Goal: Find specific page/section: Find specific page/section

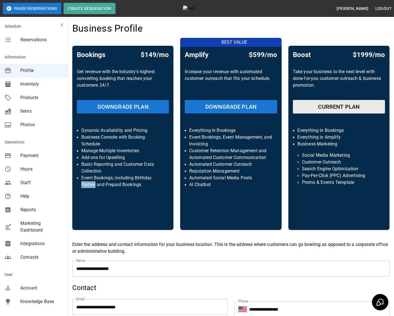
click at [151, 210] on div "Bookings $149/mo Get revenue with the Industry’s highest converting booking tha…" at bounding box center [122, 138] width 101 height 184
click at [125, 190] on ul "Dynamic Availability and Pricing Business Console with Booking Schedule Manage …" at bounding box center [123, 158] width 92 height 70
click at [127, 183] on p "Event Bookings, including Birthday Parties and Prepaid Bookings" at bounding box center [122, 182] width 83 height 14
click at [123, 184] on p "Event Bookings, including Birthday Parties and Prepaid Bookings" at bounding box center [122, 182] width 83 height 14
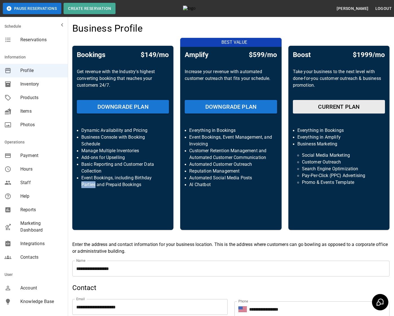
click at [123, 184] on p "Event Bookings, including Birthday Parties and Prepaid Bookings" at bounding box center [122, 182] width 83 height 14
click at [139, 188] on p "Event Bookings, including Birthday Parties and Prepaid Bookings" at bounding box center [122, 182] width 83 height 14
click at [32, 230] on span "Marketing Dashboard" at bounding box center [41, 227] width 43 height 14
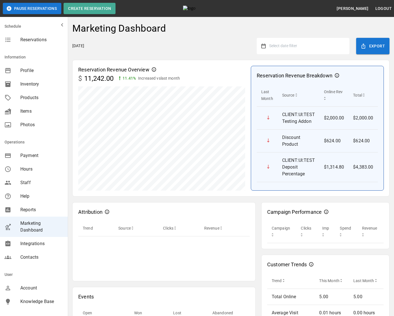
click at [212, 32] on div "Marketing Dashboard" at bounding box center [230, 30] width 317 height 15
